Goal: Find specific page/section: Find specific page/section

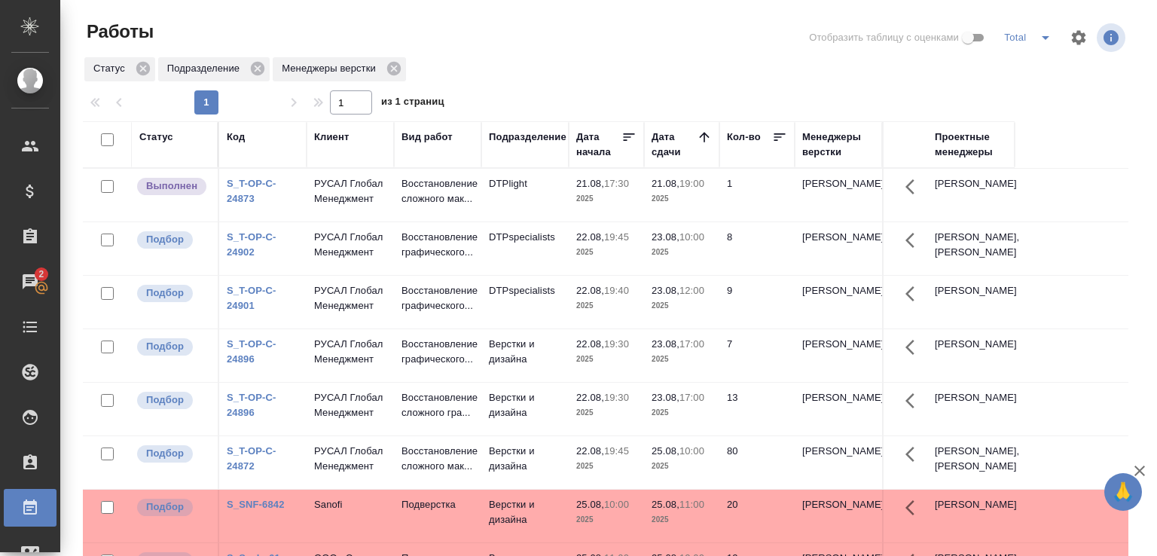
scroll to position [116, 0]
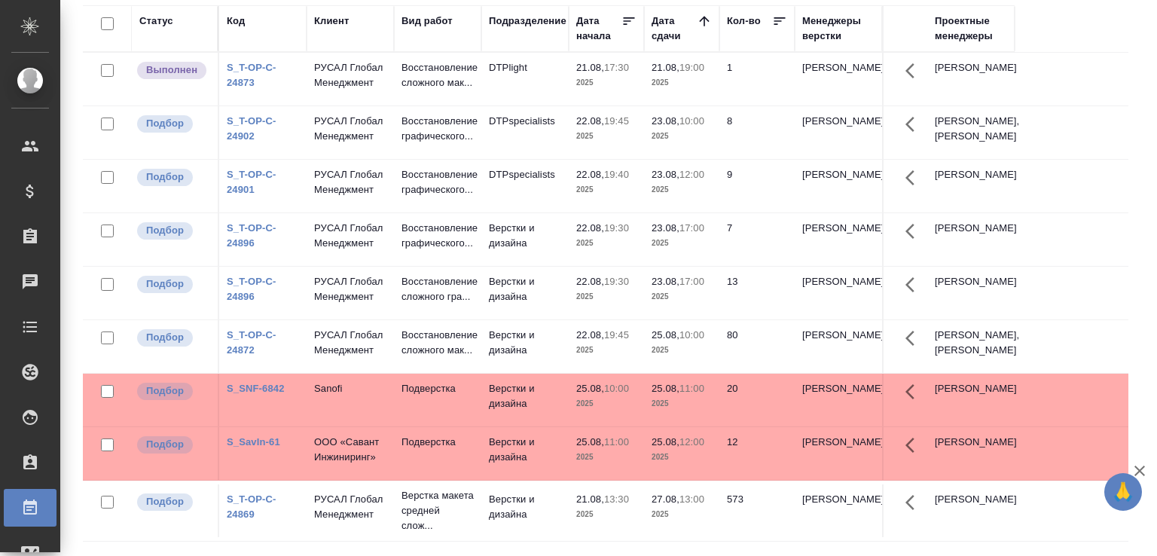
click at [1129, 318] on div "Статус Код Клиент Вид работ Подразделение Дата начала Дата сдачи Кол-во Менедже…" at bounding box center [612, 276] width 1058 height 543
click at [230, 142] on link "S_T-OP-C-24902" at bounding box center [252, 128] width 50 height 26
click at [1133, 133] on div "Работы Отобразить таблицу с оценками Total Статус Подразделение Менеджеры верст…" at bounding box center [612, 220] width 1075 height 672
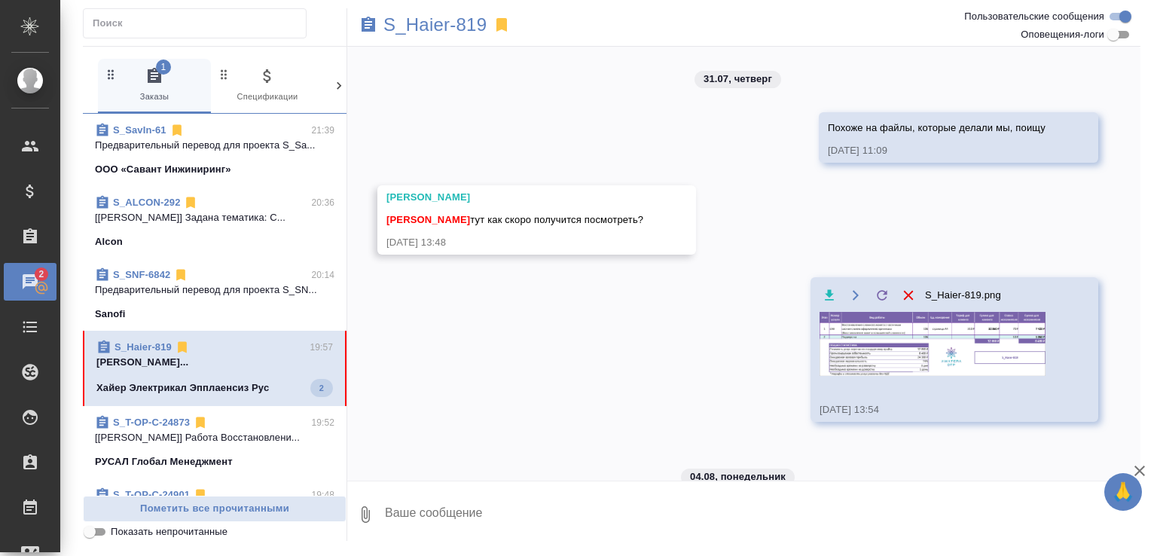
scroll to position [14786, 0]
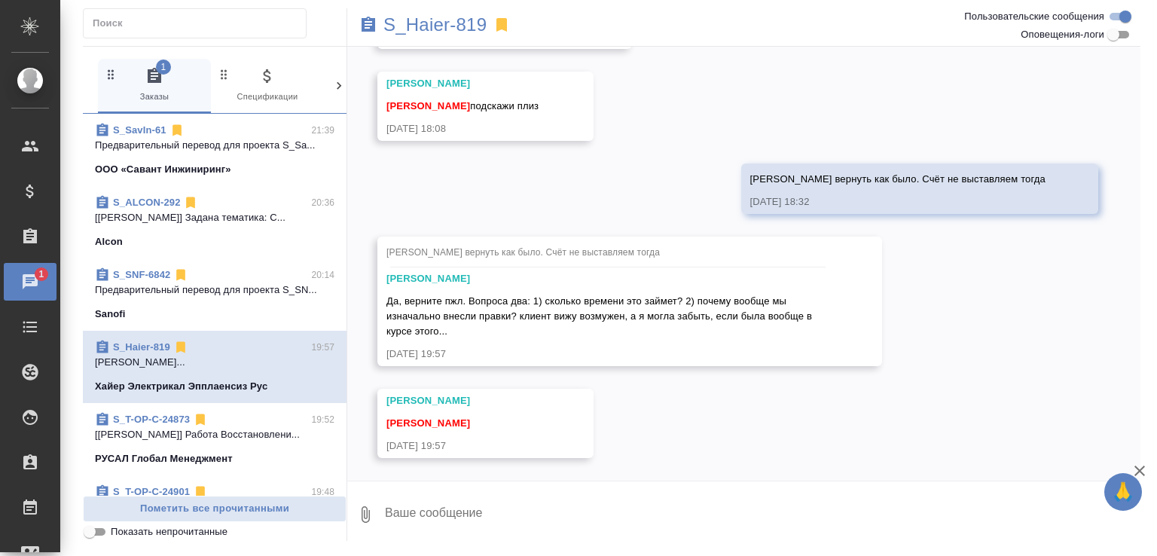
click at [151, 353] on link "S_Haier-819" at bounding box center [141, 346] width 57 height 11
click at [211, 531] on span "Показать непрочитанные" at bounding box center [169, 531] width 117 height 15
click at [117, 531] on input "Показать непрочитанные" at bounding box center [90, 532] width 54 height 18
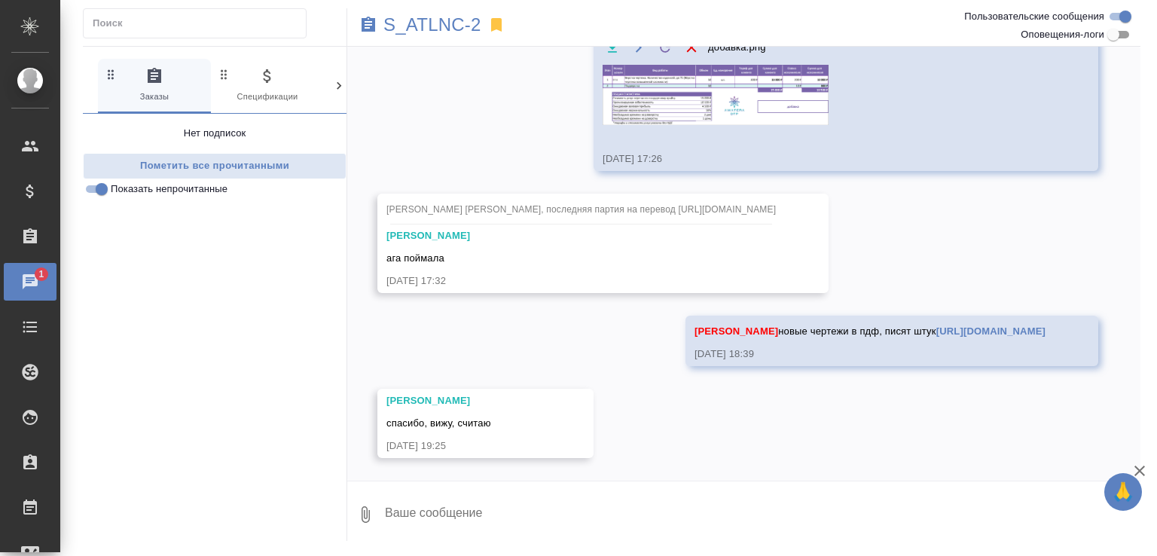
scroll to position [8284, 0]
click at [162, 191] on span "Показать непрочитанные" at bounding box center [169, 189] width 117 height 15
click at [102, 191] on input "Показать непрочитанные" at bounding box center [102, 189] width 54 height 18
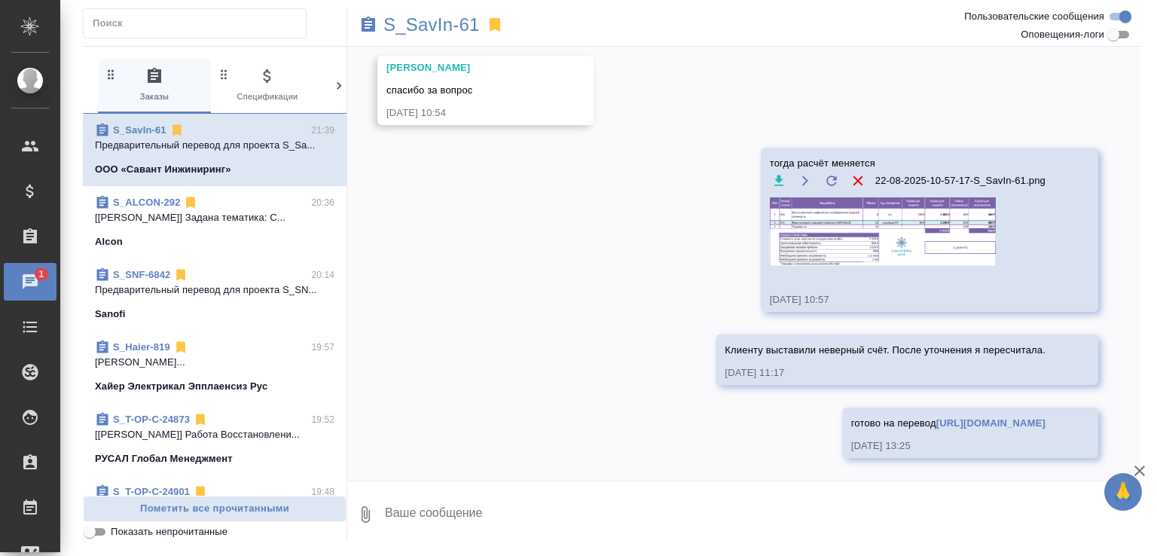
scroll to position [423, 0]
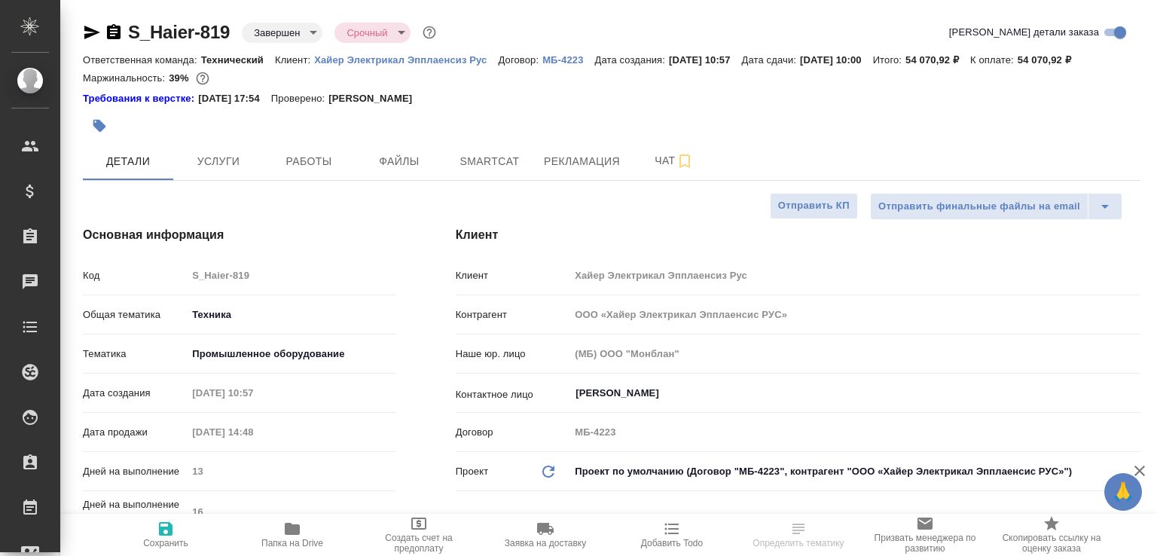
select select "RU"
type input "[PERSON_NAME]"
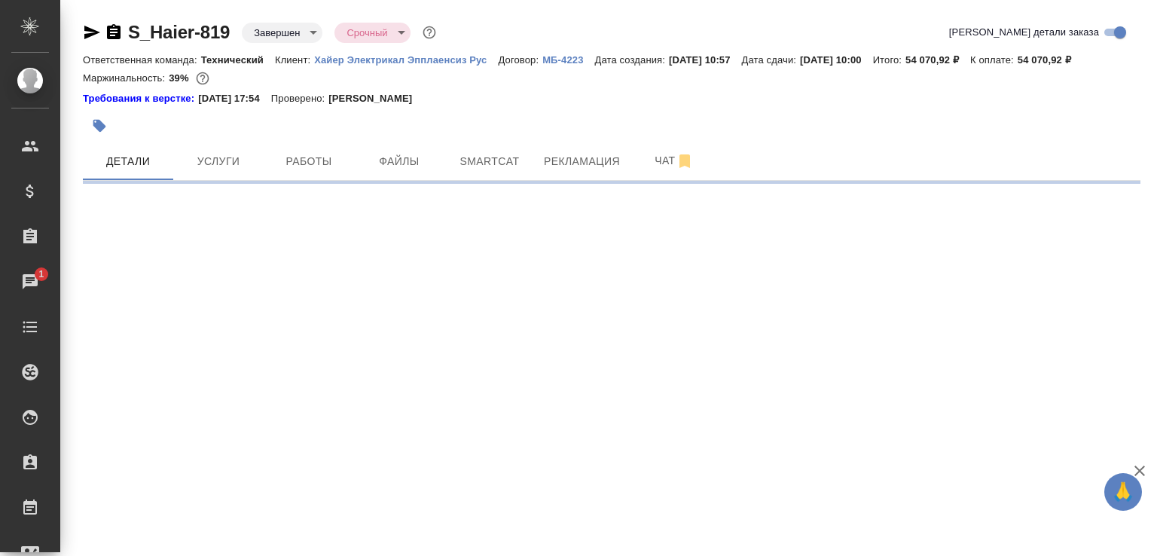
select select "RU"
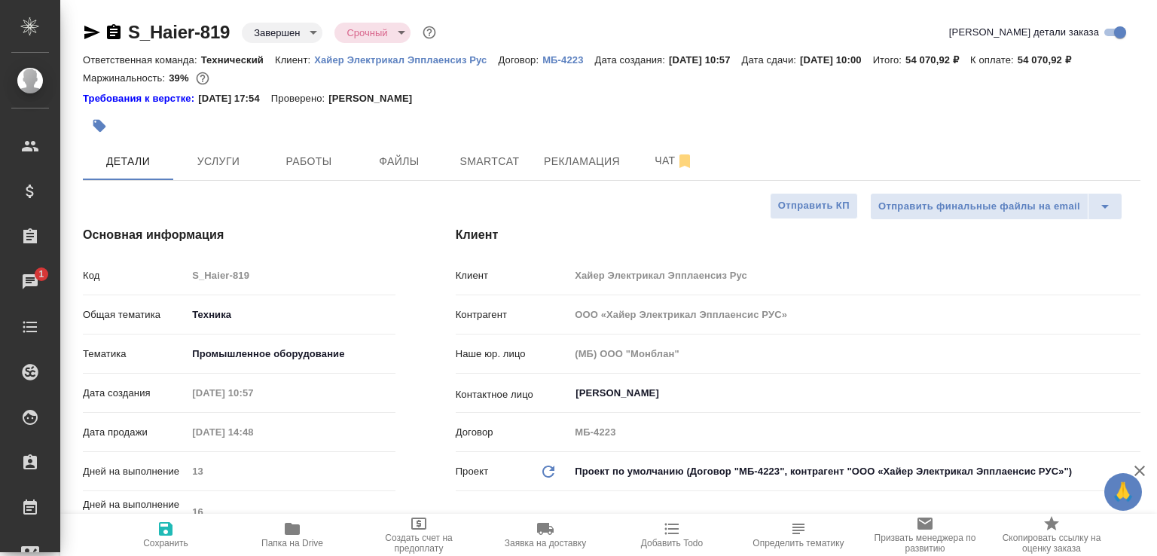
type textarea "x"
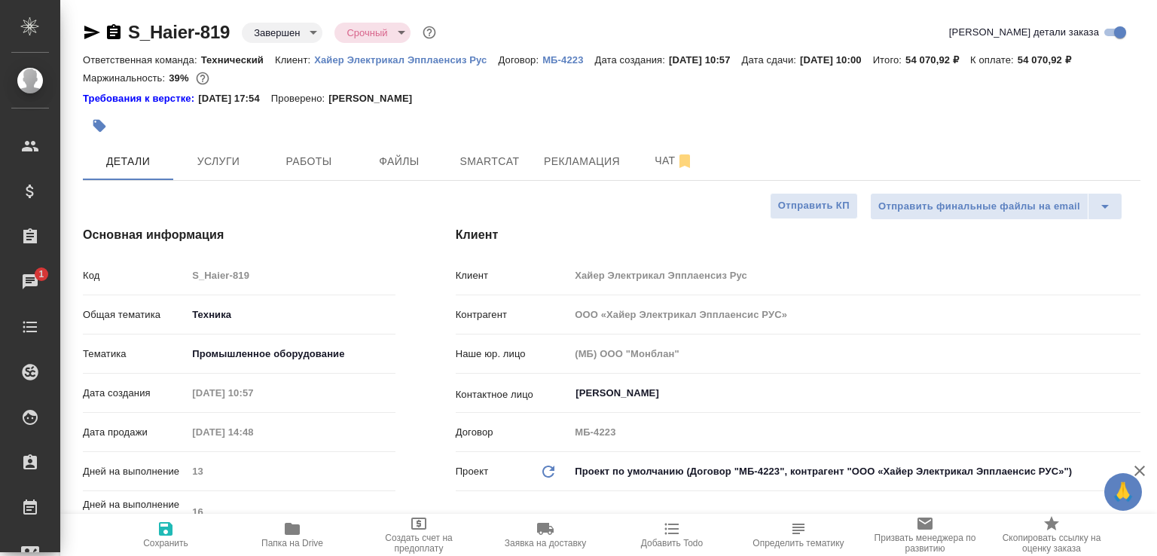
type textarea "x"
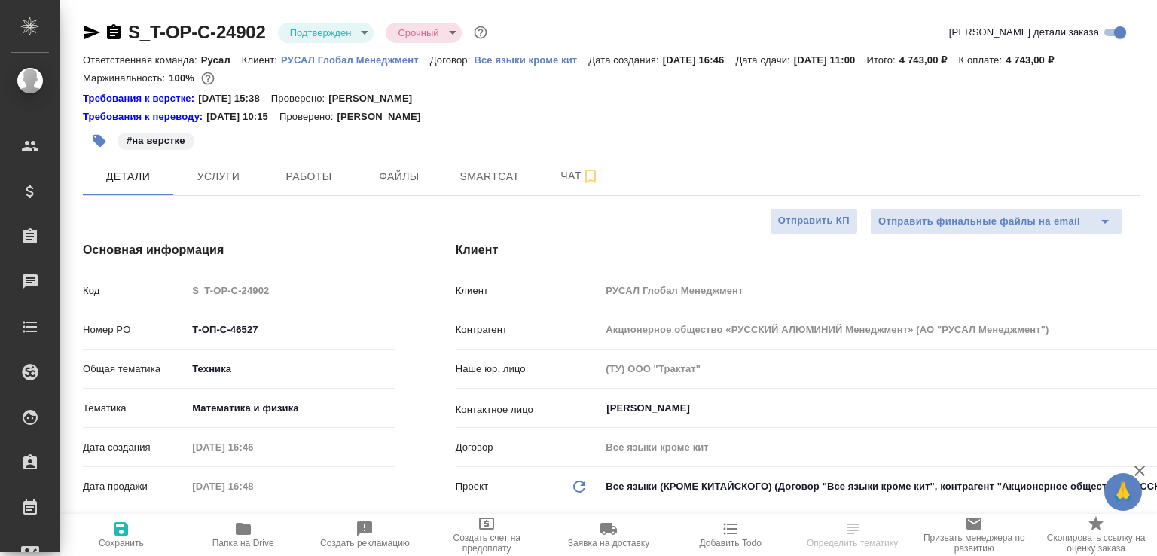
select select "RU"
